Goal: Transaction & Acquisition: Subscribe to service/newsletter

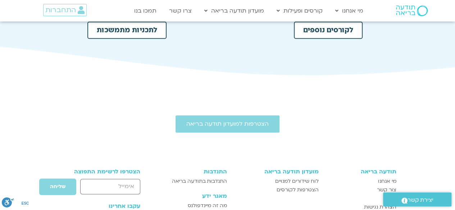
scroll to position [359, 0]
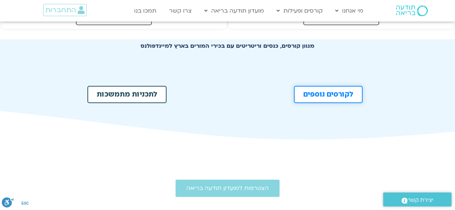
click at [305, 95] on span "לקורסים נוספים" at bounding box center [328, 94] width 50 height 7
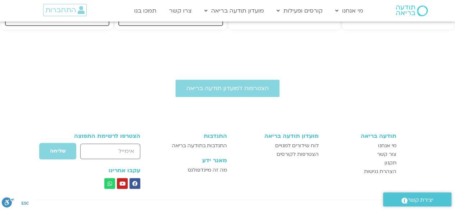
scroll to position [323, 0]
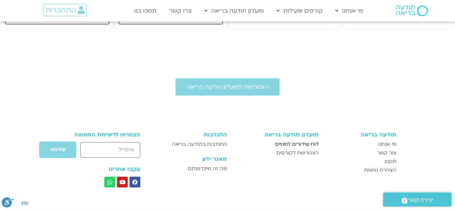
click at [296, 140] on span "לוח שידורים למנויים" at bounding box center [296, 144] width 43 height 9
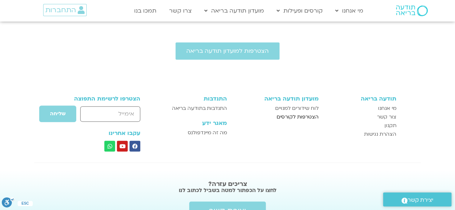
click at [299, 113] on span "הצטרפות לקורסים" at bounding box center [297, 117] width 42 height 9
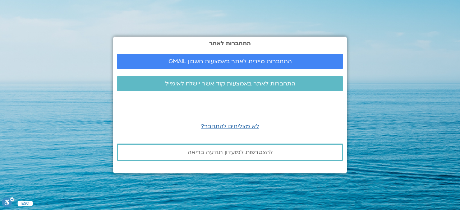
drag, startPoint x: 33, startPoint y: 31, endPoint x: 81, endPoint y: 45, distance: 50.2
click at [33, 31] on section "התחברות לאתר התחברות מיידית לאתר באמצעות חשבון GMAIL התחברות לאתר באמצעות קוד א…" at bounding box center [230, 105] width 460 height 210
click at [214, 17] on div "התחברות לאתר התחברות מיידית לאתר באמצעות חשבון GMAIL התחברות לאתר באמצעות קוד א…" at bounding box center [230, 105] width 234 height 210
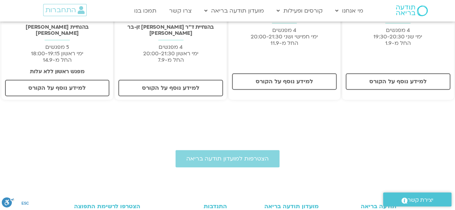
scroll to position [323, 0]
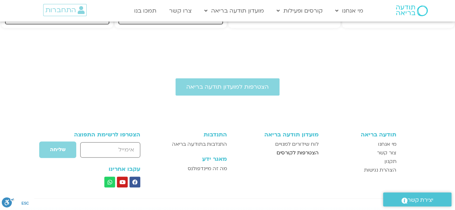
click at [299, 149] on span "הצטרפות לקורסים" at bounding box center [297, 153] width 42 height 9
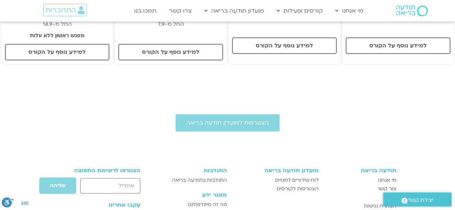
scroll to position [359, 0]
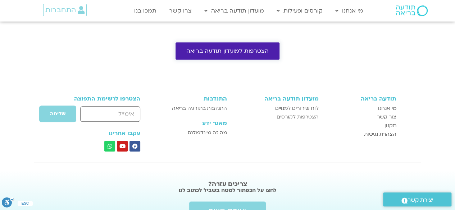
click at [254, 48] on span "הצטרפות למועדון תודעה בריאה" at bounding box center [227, 51] width 82 height 6
